Goal: Check status

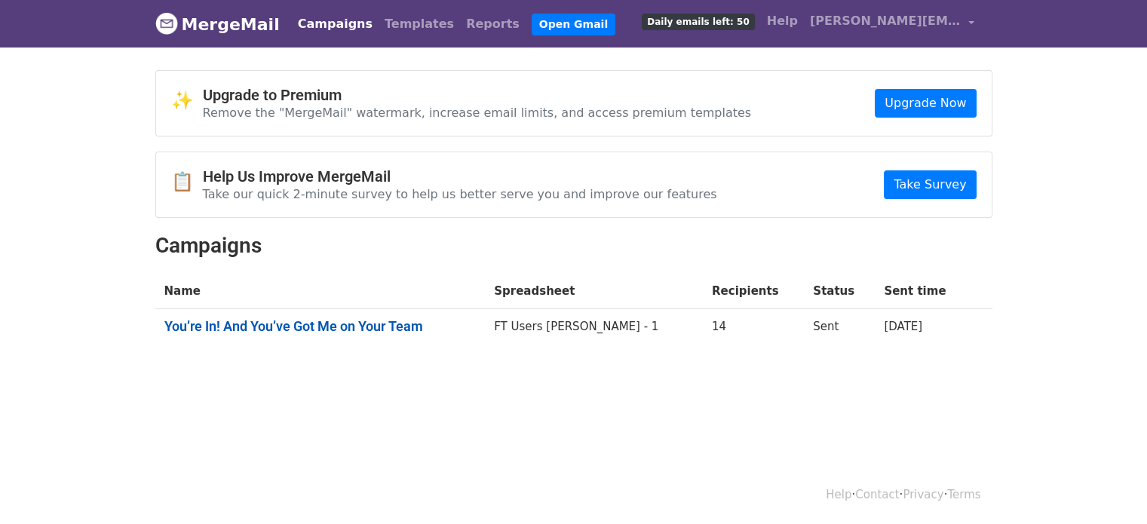
click at [366, 322] on link "You’re In! And You’ve Got Me on Your Team" at bounding box center [320, 326] width 312 height 17
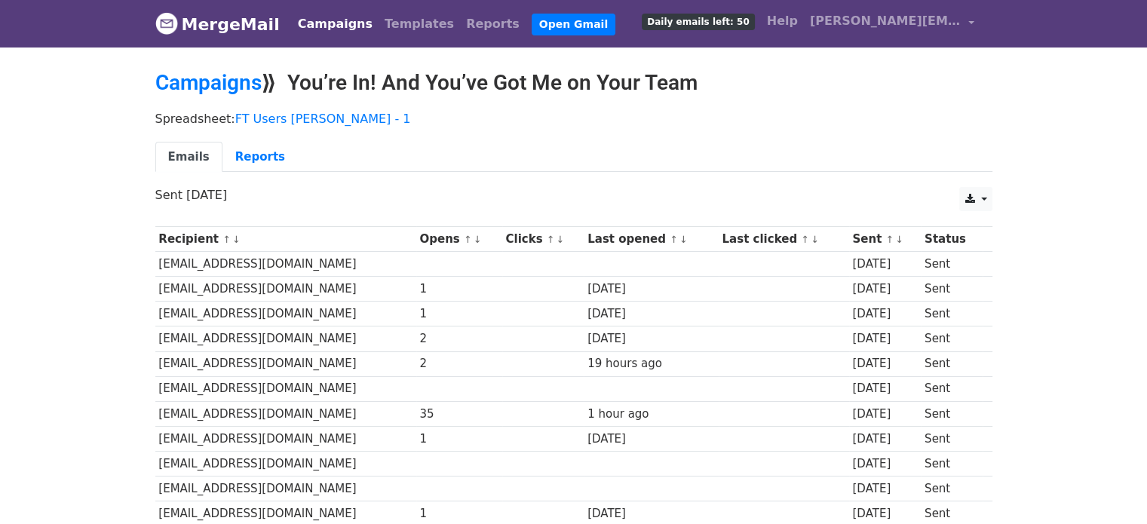
scroll to position [75, 0]
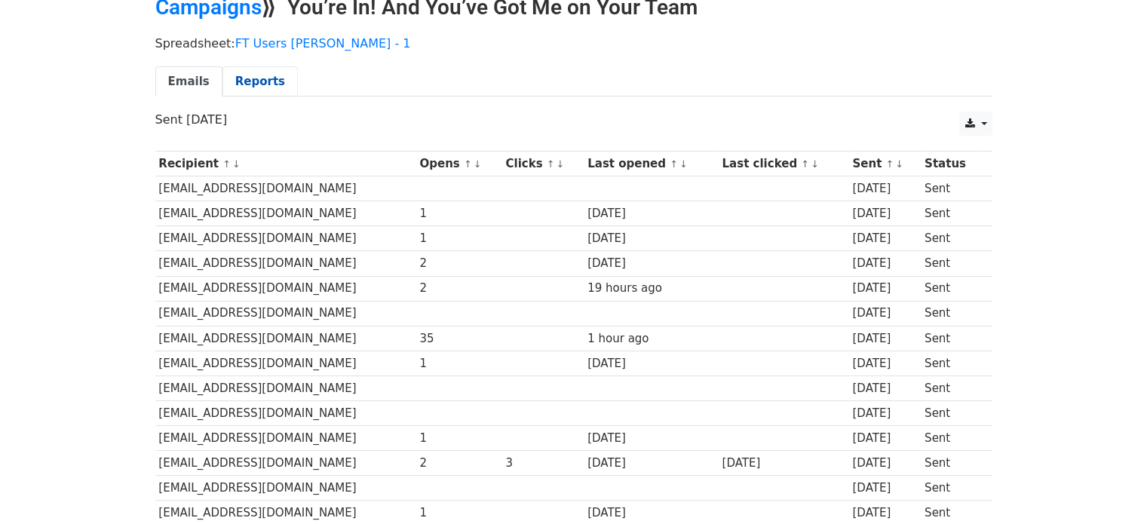
click at [241, 77] on link "Reports" at bounding box center [259, 81] width 75 height 31
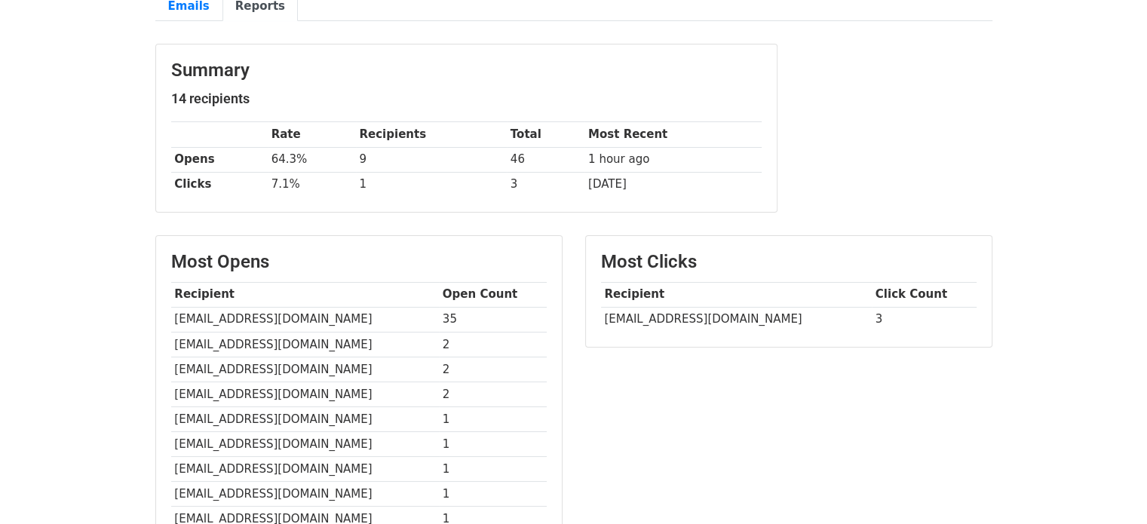
scroll to position [75, 0]
